Goal: Task Accomplishment & Management: Use online tool/utility

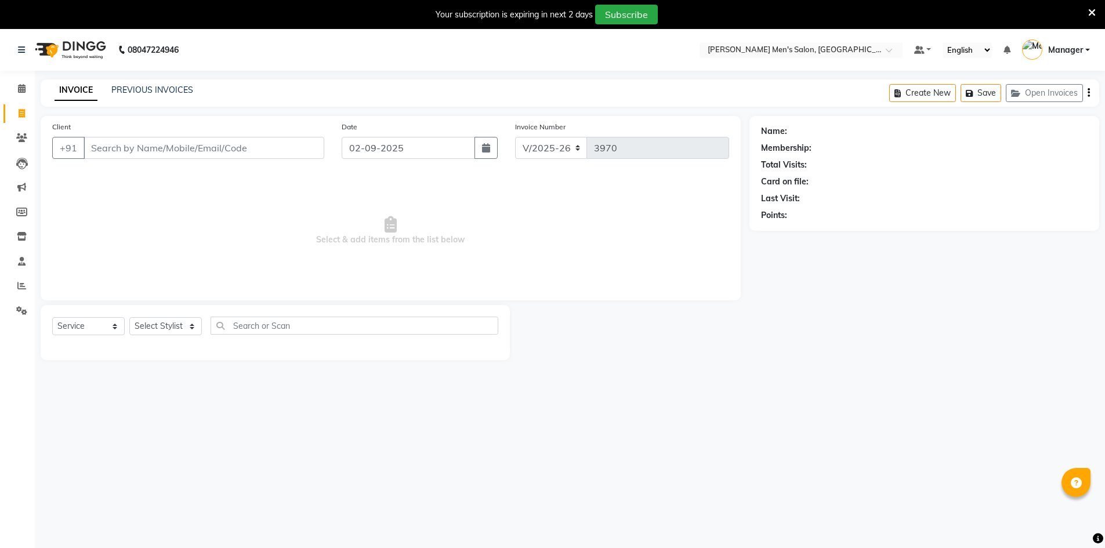
select select "6913"
select select "service"
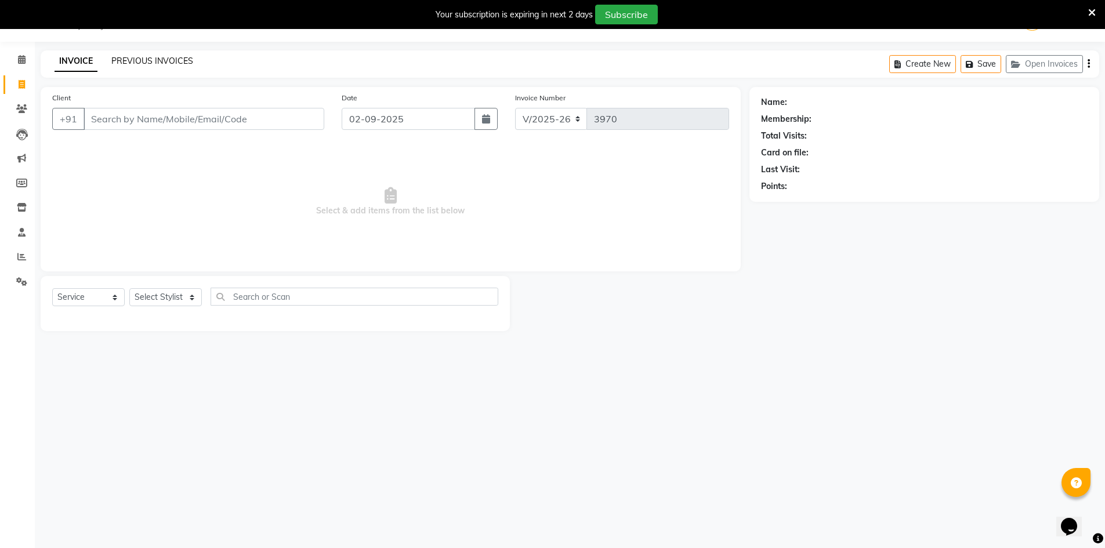
drag, startPoint x: 158, startPoint y: 69, endPoint x: 145, endPoint y: 59, distance: 16.9
click at [155, 67] on div "INVOICE PREVIOUS INVOICES Create New Save Open Invoices" at bounding box center [570, 63] width 1059 height 27
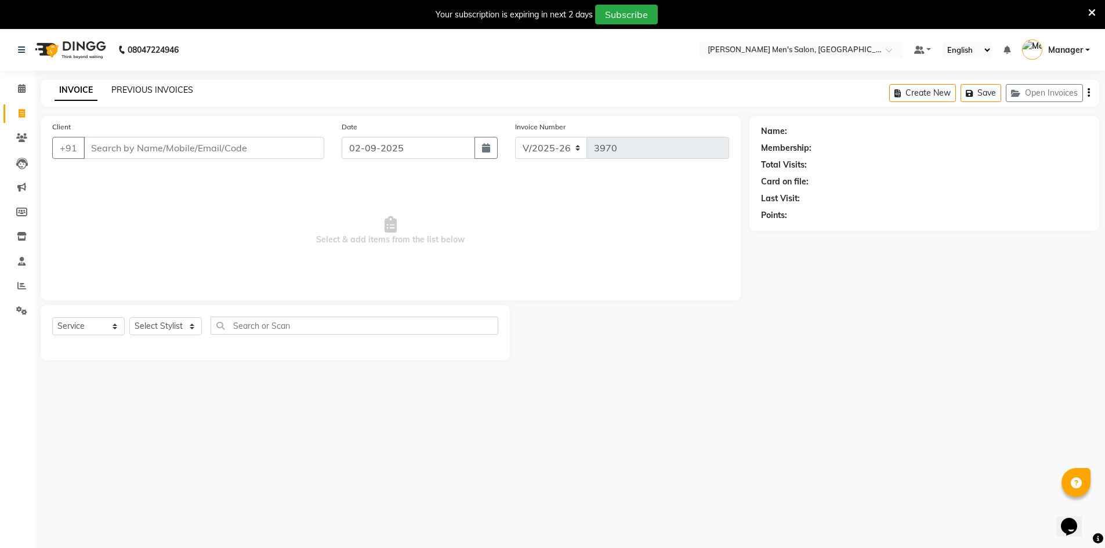
click at [179, 87] on link "PREVIOUS INVOICES" at bounding box center [152, 90] width 82 height 10
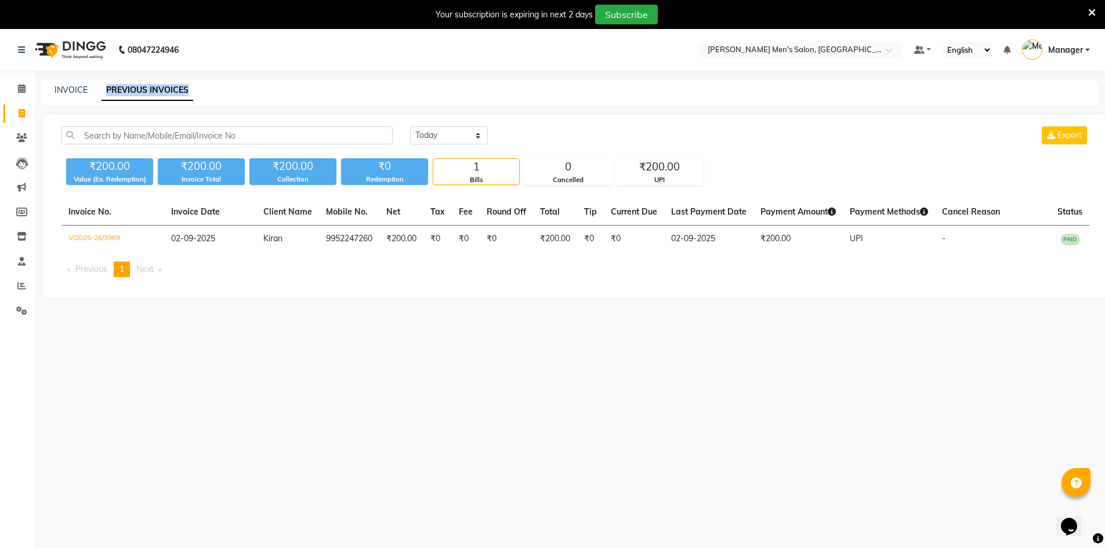
drag, startPoint x: 98, startPoint y: 92, endPoint x: 216, endPoint y: 93, distance: 117.8
click at [209, 96] on div "INVOICE PREVIOUS INVOICES" at bounding box center [570, 92] width 1059 height 26
click at [216, 94] on div "INVOICE PREVIOUS INVOICES" at bounding box center [563, 90] width 1045 height 12
